Goal: Information Seeking & Learning: Find specific fact

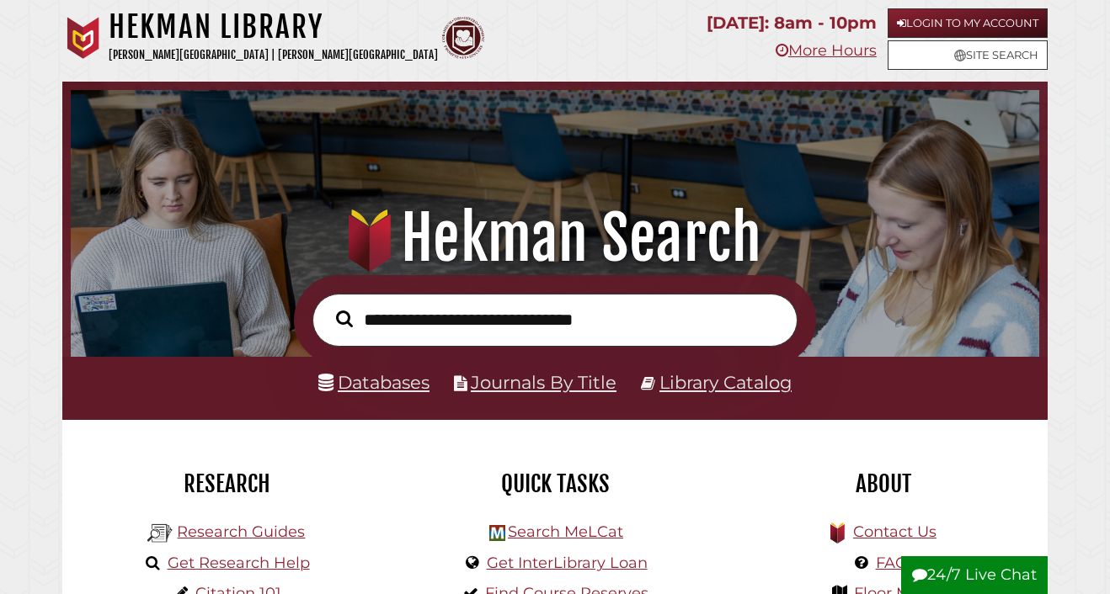
scroll to position [320, 960]
click at [492, 305] on input "text" at bounding box center [554, 320] width 485 height 53
type input "*"
type input "**********"
click at [327, 306] on button "Search" at bounding box center [344, 318] width 34 height 25
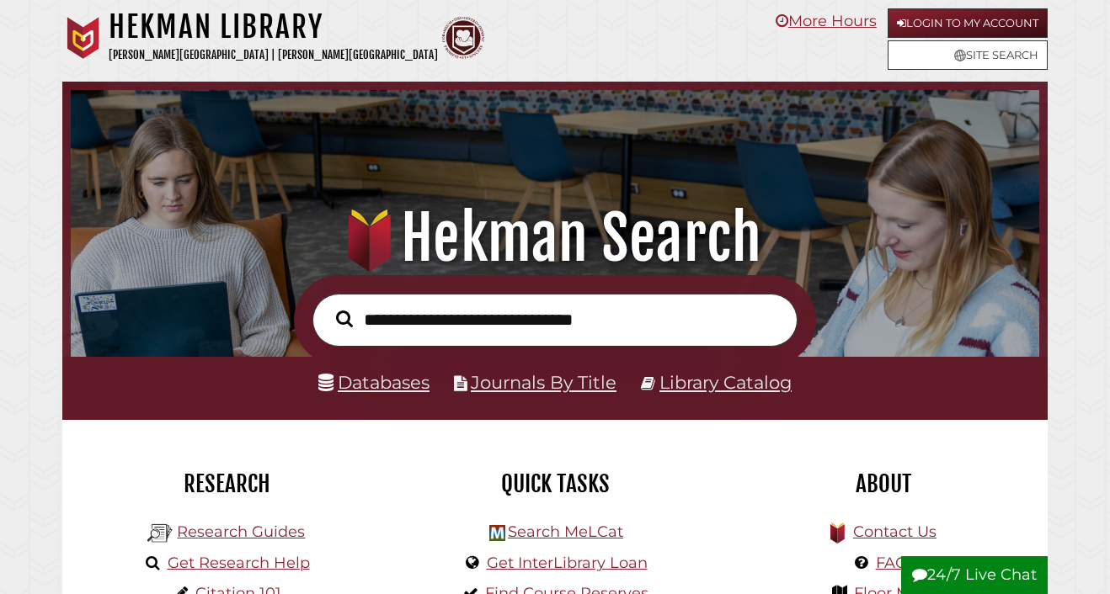
scroll to position [320, 960]
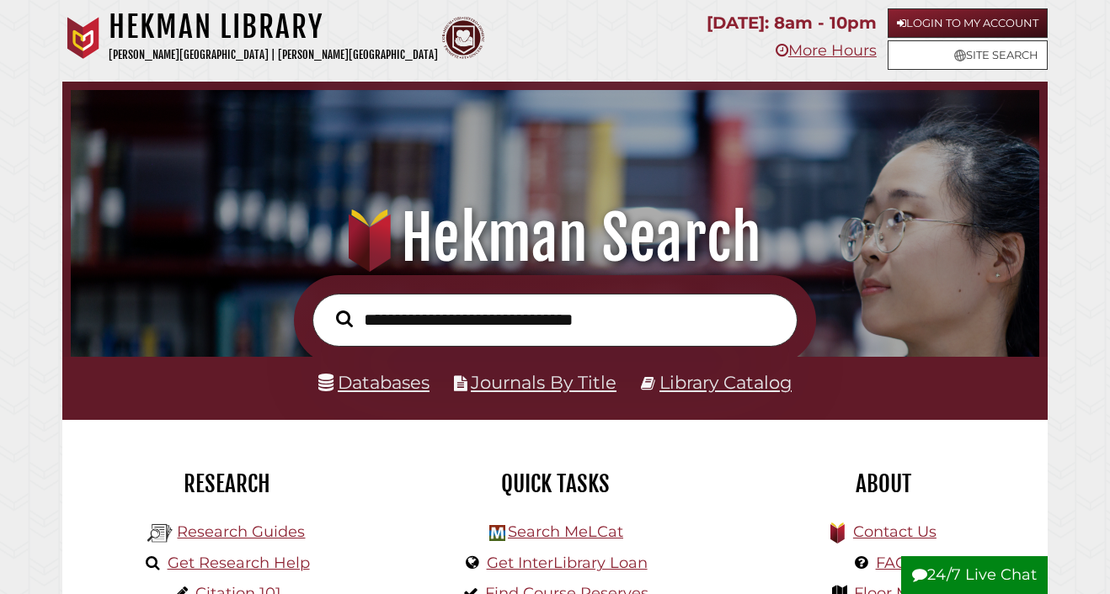
scroll to position [320, 960]
